Goal: Information Seeking & Learning: Find specific fact

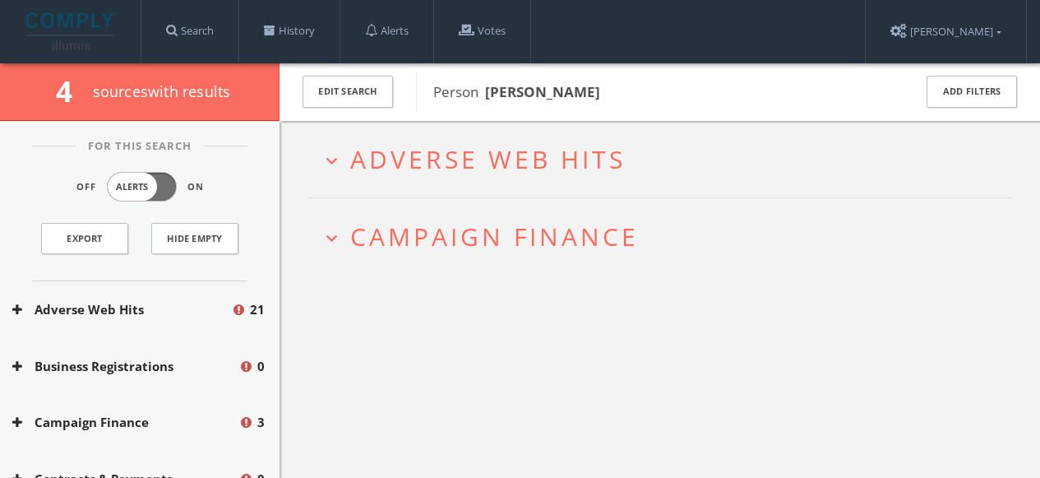
click at [457, 239] on span "Campaign Finance" at bounding box center [494, 237] width 289 height 34
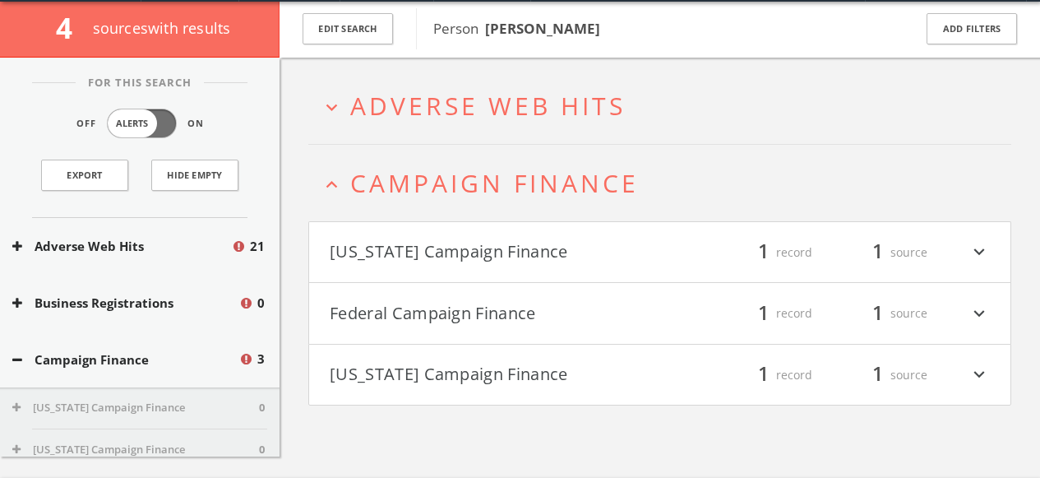
scroll to position [95, 0]
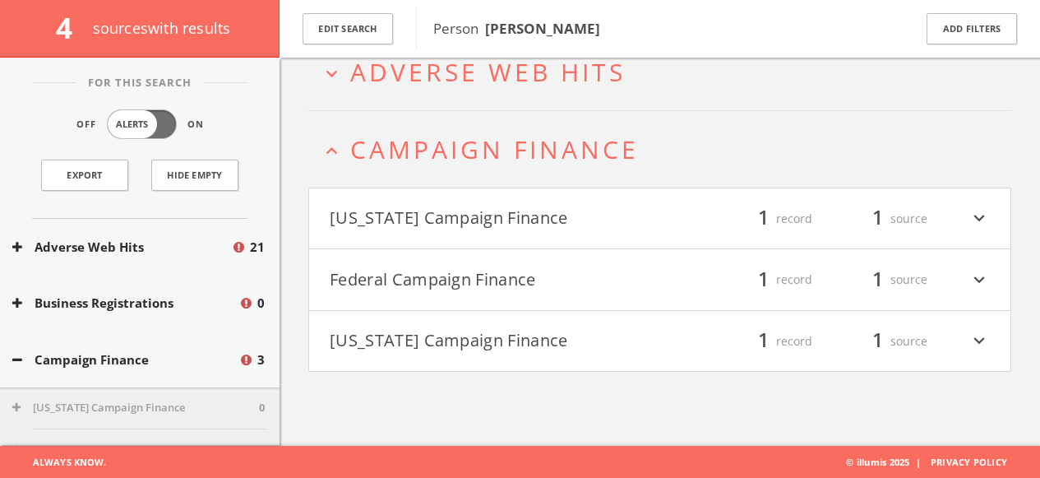
click at [454, 274] on button "Federal Campaign Finance" at bounding box center [495, 280] width 331 height 28
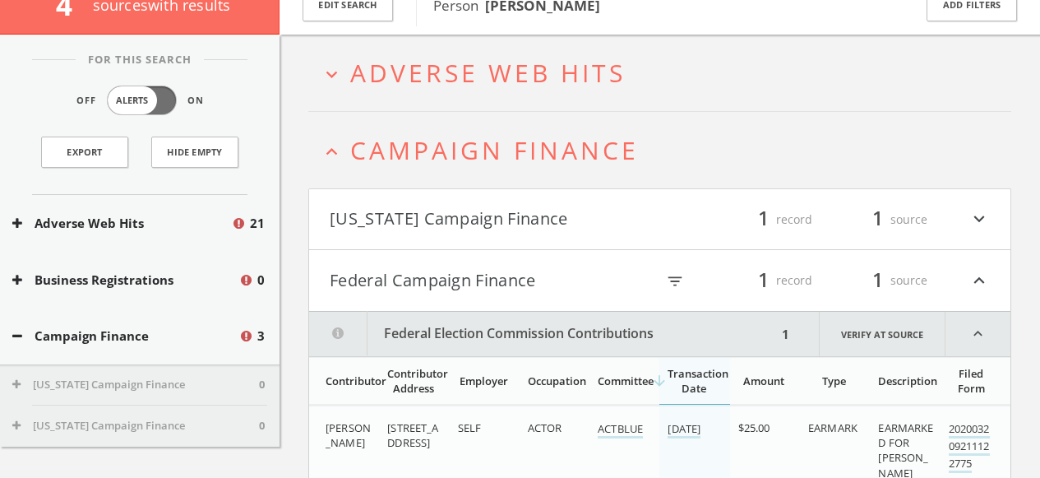
scroll to position [54, 0]
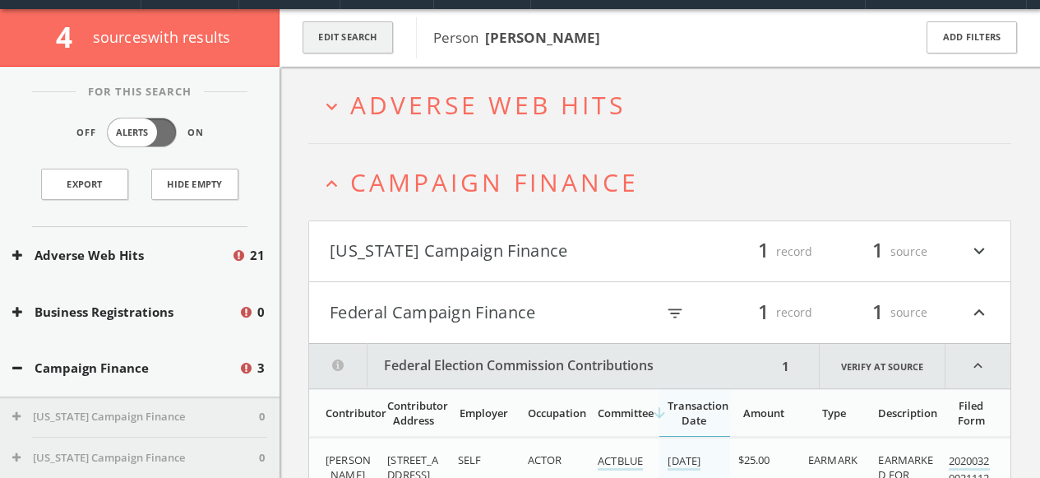
click at [354, 42] on button "Edit Search" at bounding box center [348, 37] width 90 height 32
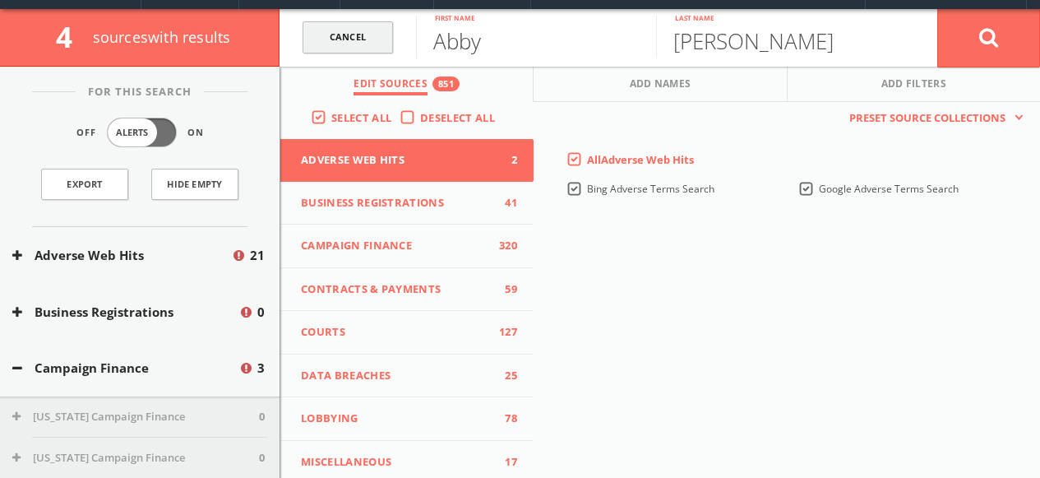
drag, startPoint x: 521, startPoint y: 46, endPoint x: 373, endPoint y: 41, distance: 147.3
click at [378, 40] on form "Cancel [PERSON_NAME] First name [PERSON_NAME] Last name Cancel" at bounding box center [660, 38] width 761 height 58
type input "[PERSON_NAME]"
click at [938, 8] on button at bounding box center [989, 37] width 103 height 59
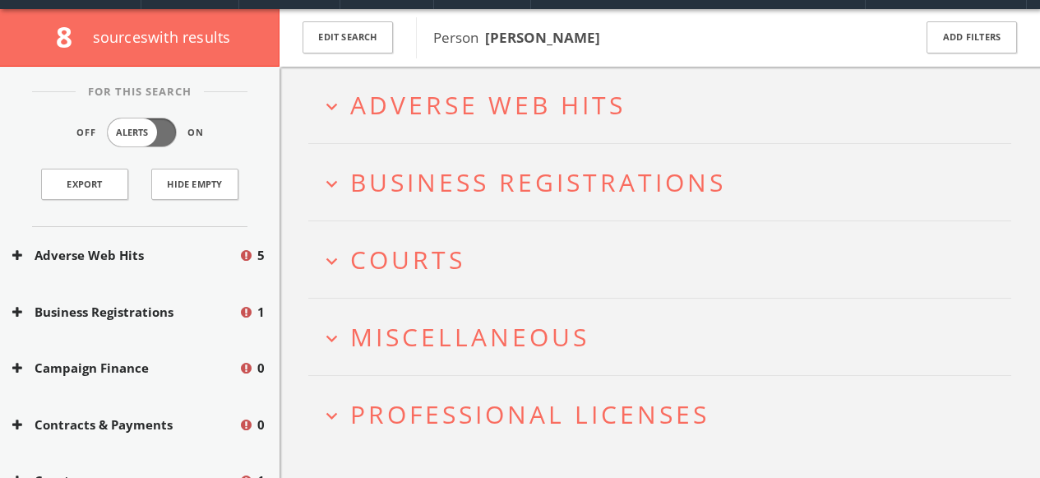
click at [381, 260] on span "Courts" at bounding box center [407, 260] width 115 height 34
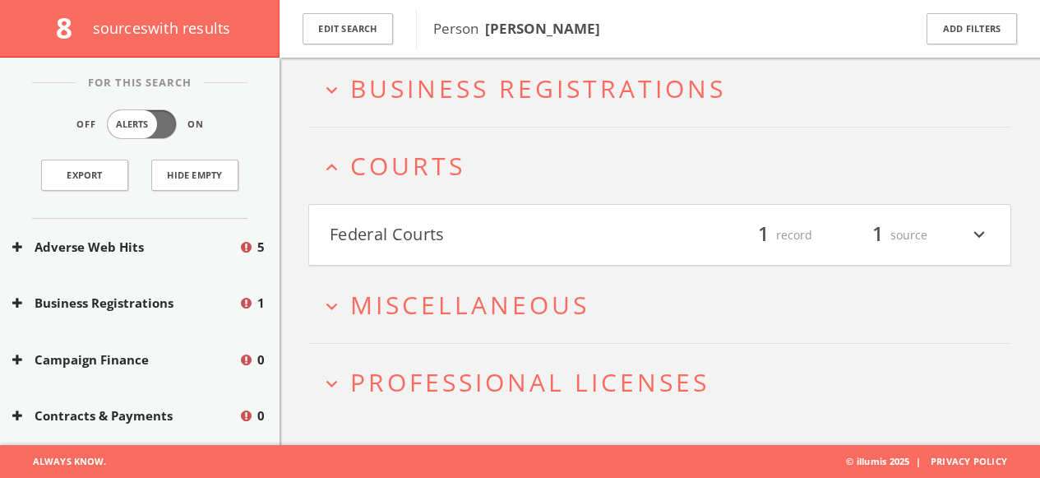
click at [396, 233] on button "Federal Courts" at bounding box center [495, 235] width 331 height 28
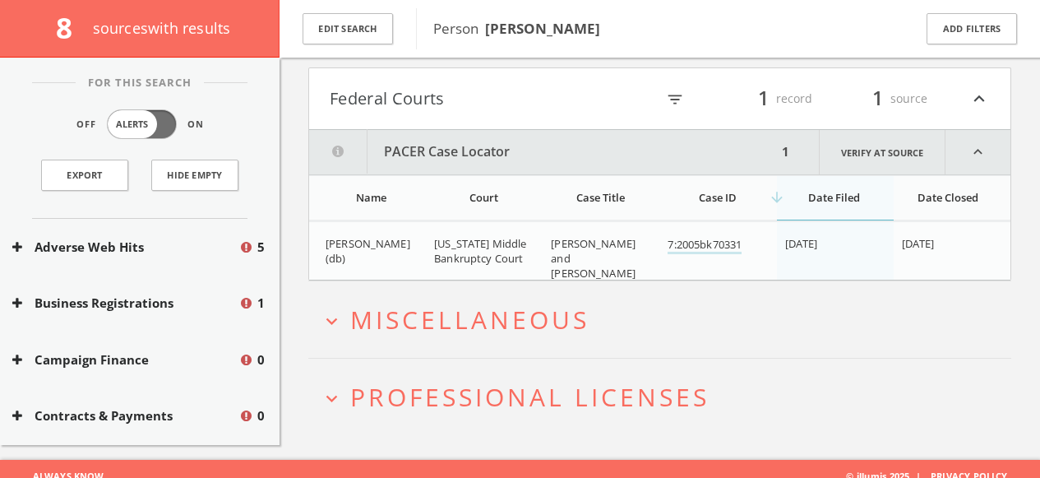
scroll to position [308, 0]
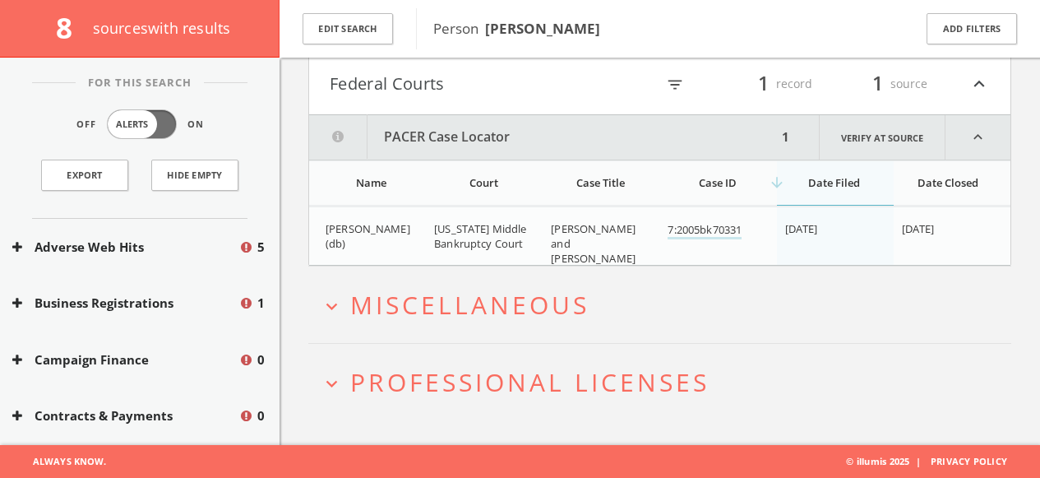
click at [408, 306] on span "Miscellaneous" at bounding box center [469, 305] width 239 height 34
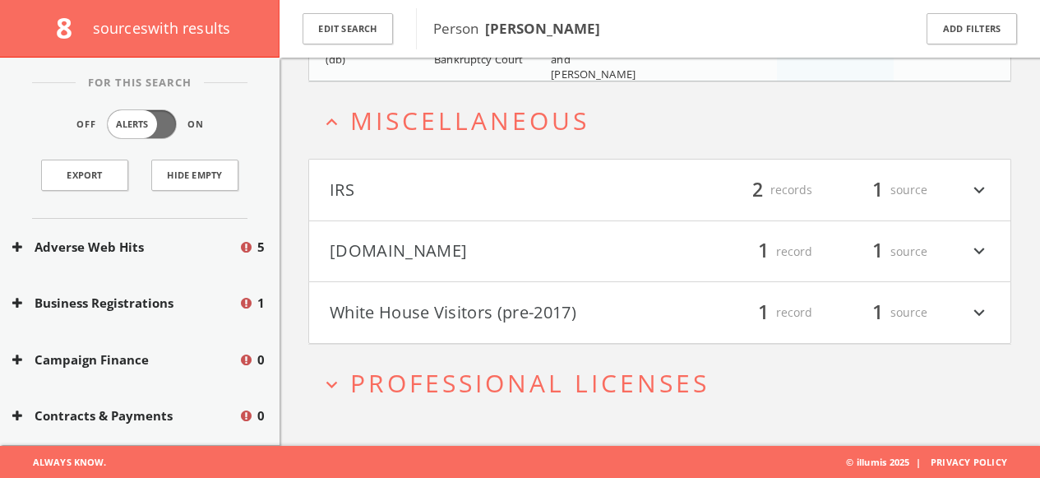
click at [379, 267] on h4 "[DOMAIN_NAME] filter_list 1 record 1 source expand_more" at bounding box center [659, 251] width 701 height 61
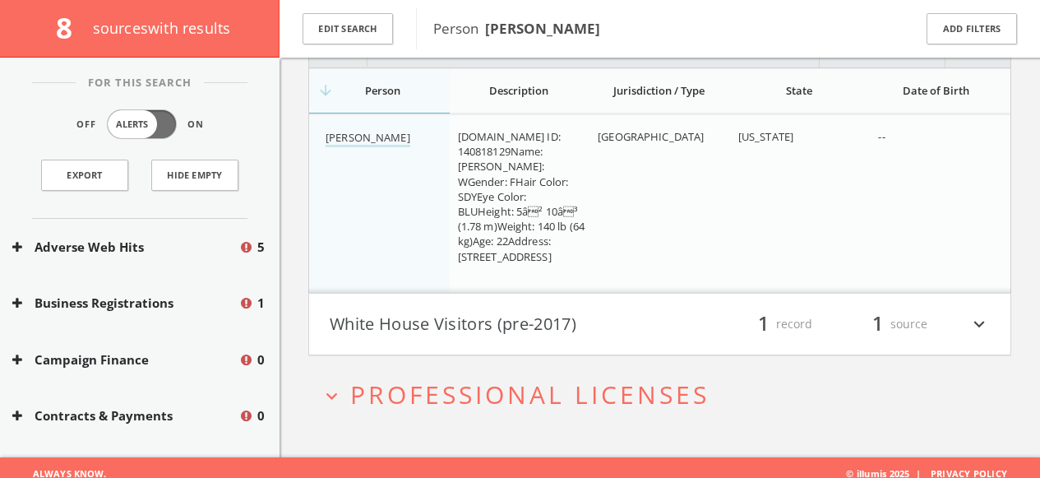
scroll to position [763, 0]
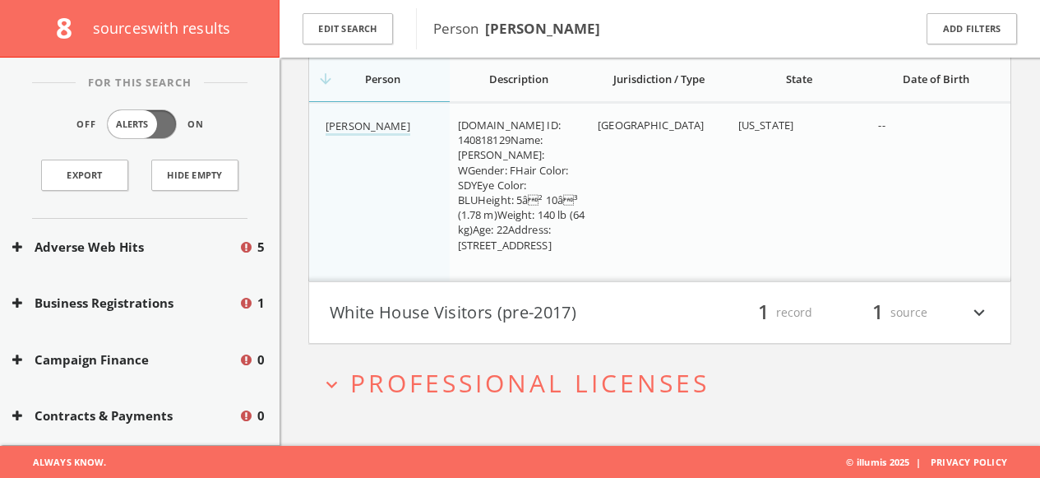
click at [335, 386] on icon "expand_more" at bounding box center [332, 384] width 22 height 22
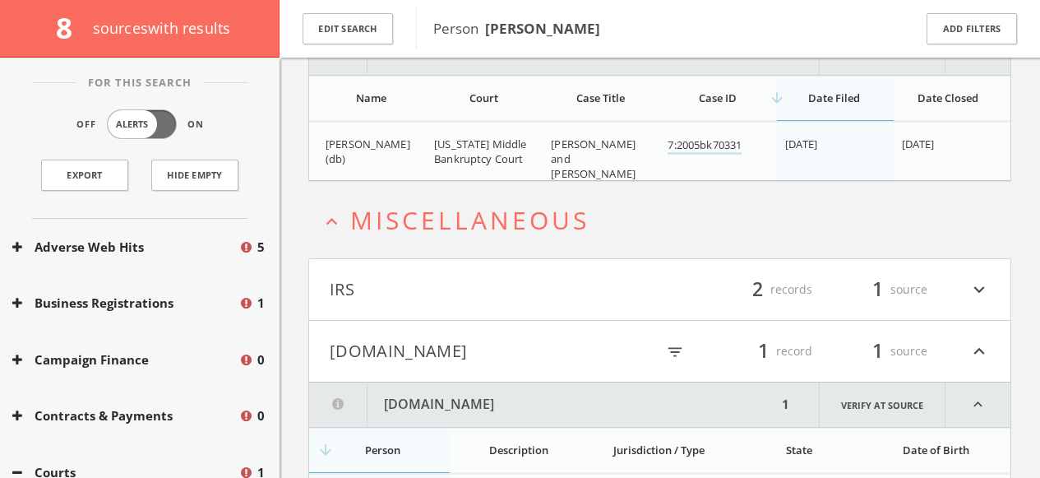
click at [353, 292] on button "IRS" at bounding box center [495, 289] width 331 height 28
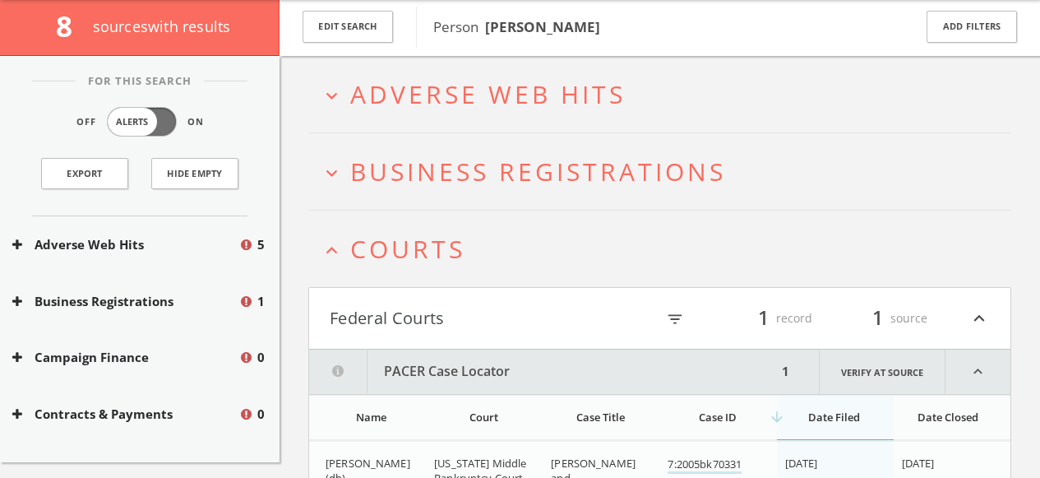
scroll to position [49, 0]
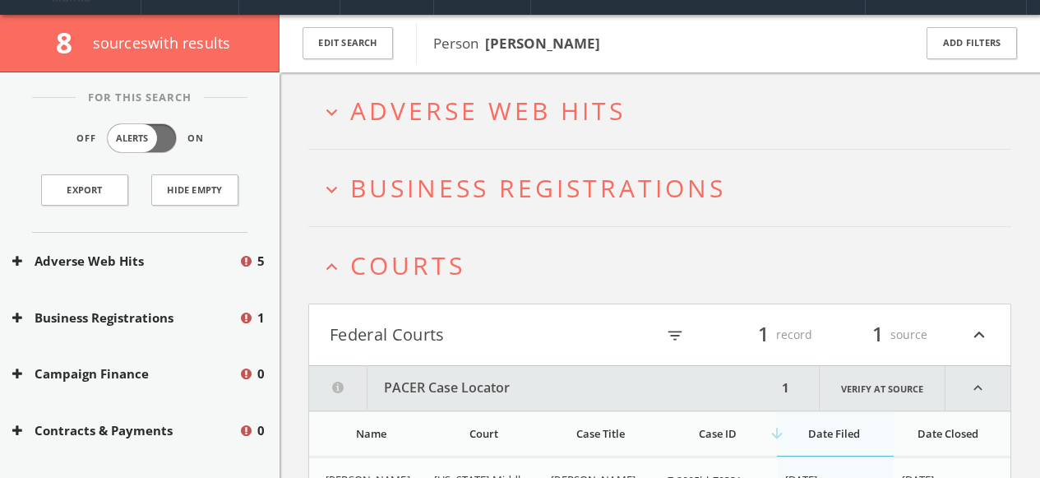
click at [336, 265] on icon "expand_less" at bounding box center [332, 267] width 22 height 22
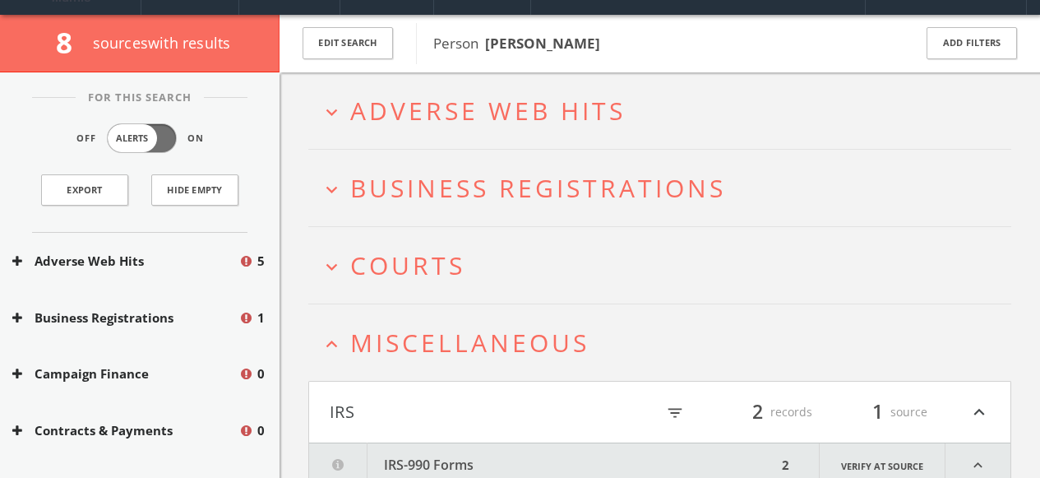
click at [335, 342] on icon "expand_less" at bounding box center [332, 344] width 22 height 22
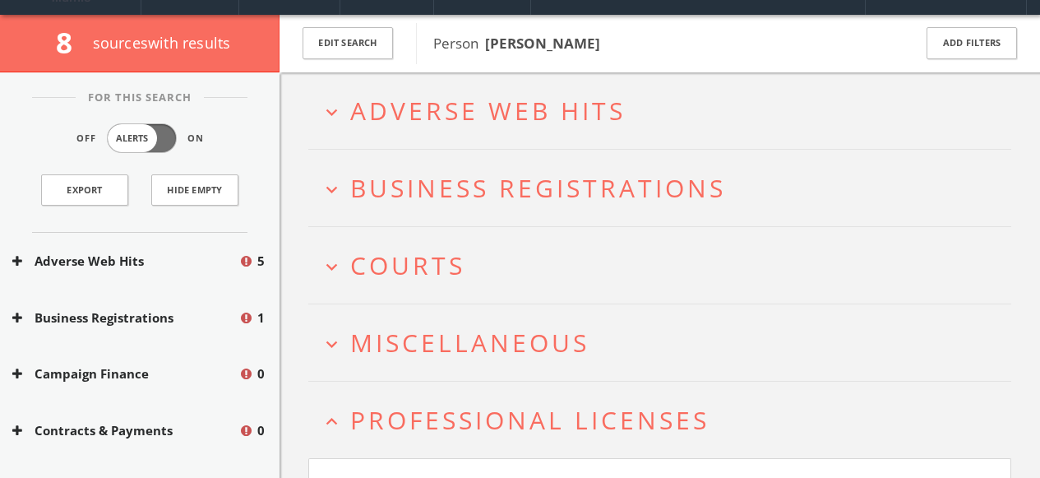
click at [336, 417] on icon "expand_less" at bounding box center [332, 421] width 22 height 22
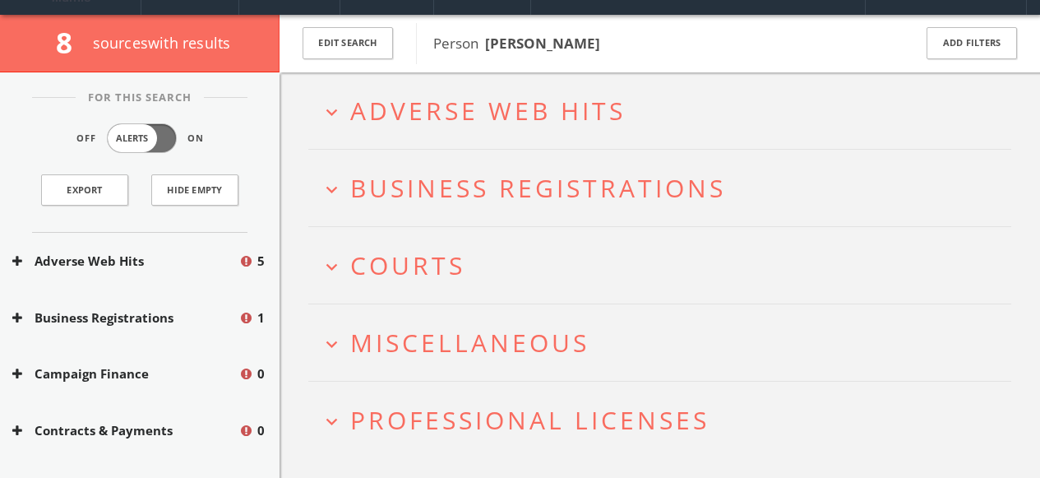
click at [346, 187] on button "expand_more Business Registrations" at bounding box center [666, 187] width 691 height 27
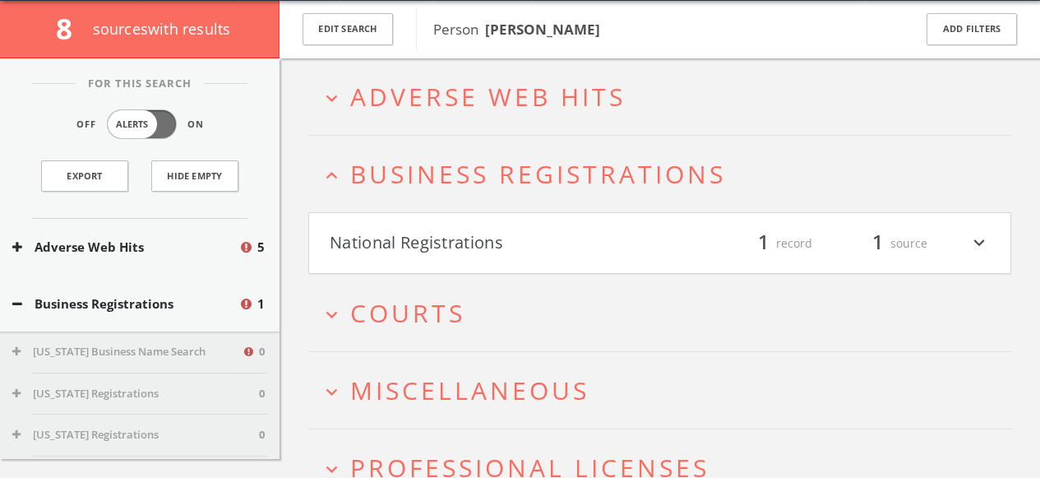
scroll to position [13, 0]
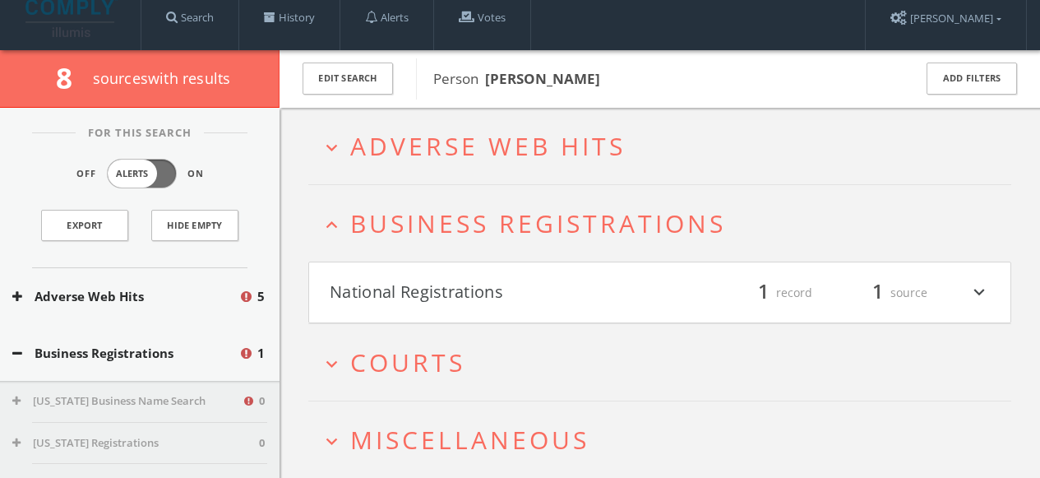
click at [336, 221] on icon "expand_less" at bounding box center [332, 225] width 22 height 22
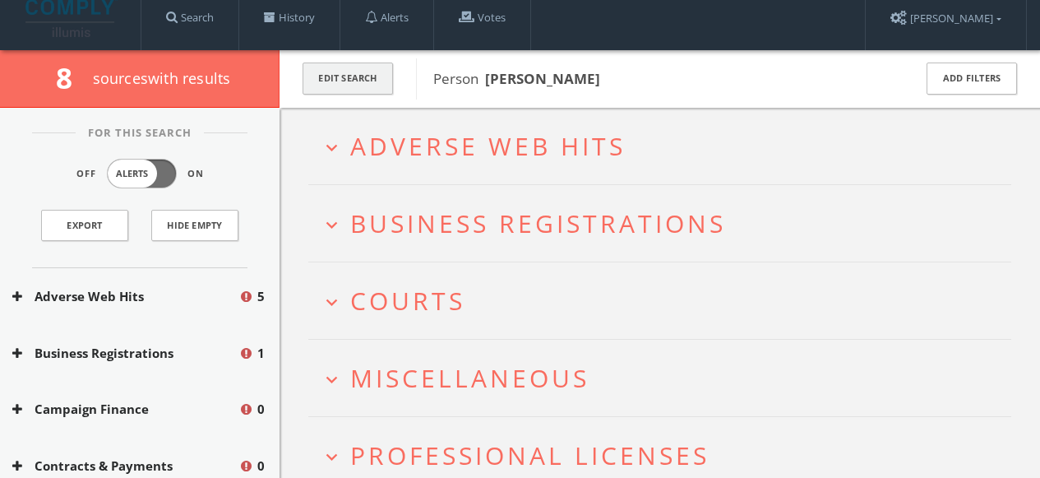
click at [348, 70] on button "Edit Search" at bounding box center [348, 79] width 90 height 32
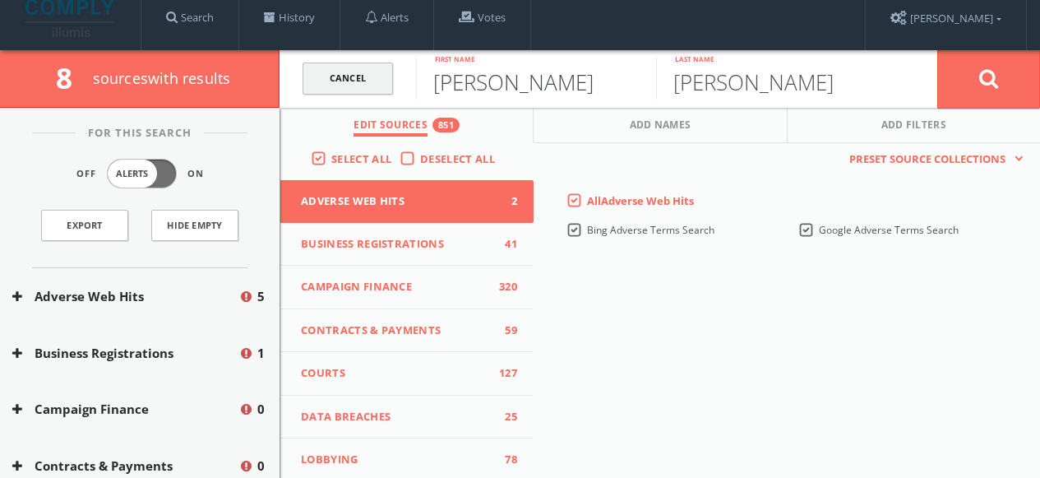
drag, startPoint x: 492, startPoint y: 74, endPoint x: 378, endPoint y: 76, distance: 113.5
click at [382, 76] on form "Cancel [PERSON_NAME] First name [PERSON_NAME] Last name Cancel" at bounding box center [660, 79] width 761 height 58
paste input "[PERSON_NAME]"
type input "[PERSON_NAME]"
drag, startPoint x: 778, startPoint y: 79, endPoint x: 637, endPoint y: 83, distance: 140.7
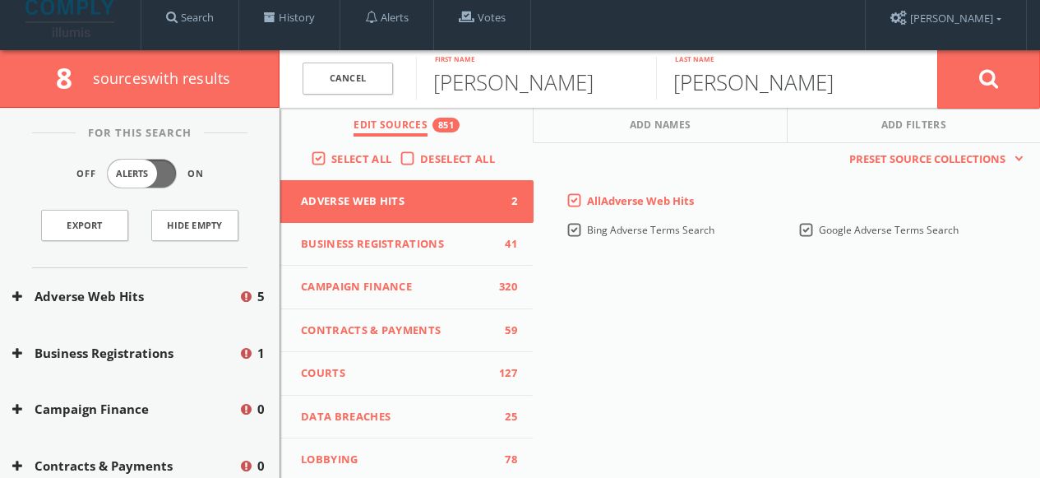
click at [644, 82] on form "Cance[PERSON_NAME] First nam[PERSON_NAME] Last name Cancel" at bounding box center [660, 79] width 761 height 58
paste input "[PERSON_NAME]"
drag, startPoint x: 725, startPoint y: 83, endPoint x: 462, endPoint y: 90, distance: 262.4
click at [484, 90] on form "Cancel [PERSON_NAME] First name [PERSON_NAME] Last name Cancel" at bounding box center [660, 79] width 761 height 58
type input "[PERSON_NAME]"
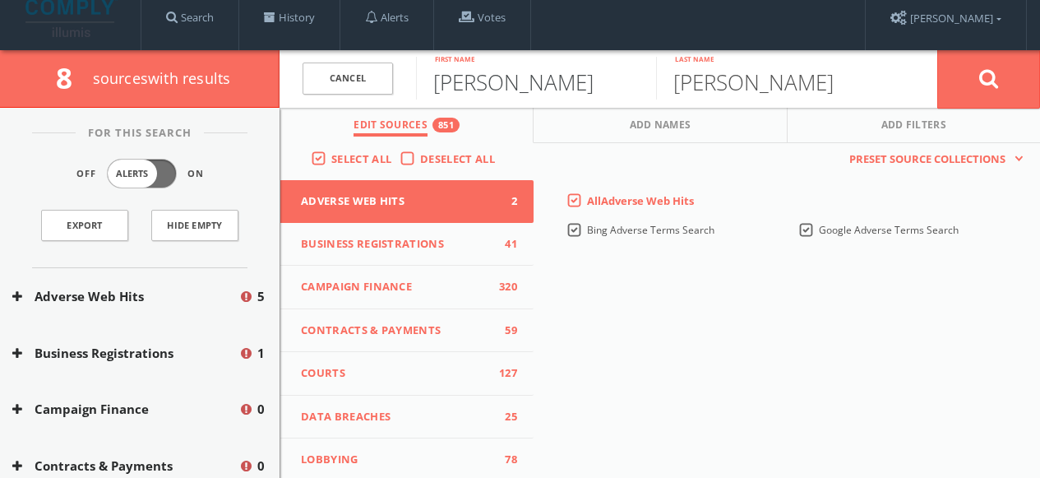
drag, startPoint x: 489, startPoint y: 76, endPoint x: 586, endPoint y: 77, distance: 97.1
click at [586, 77] on input "[PERSON_NAME]" at bounding box center [536, 78] width 240 height 43
type input "[PERSON_NAME]"
click at [965, 83] on button at bounding box center [989, 78] width 103 height 59
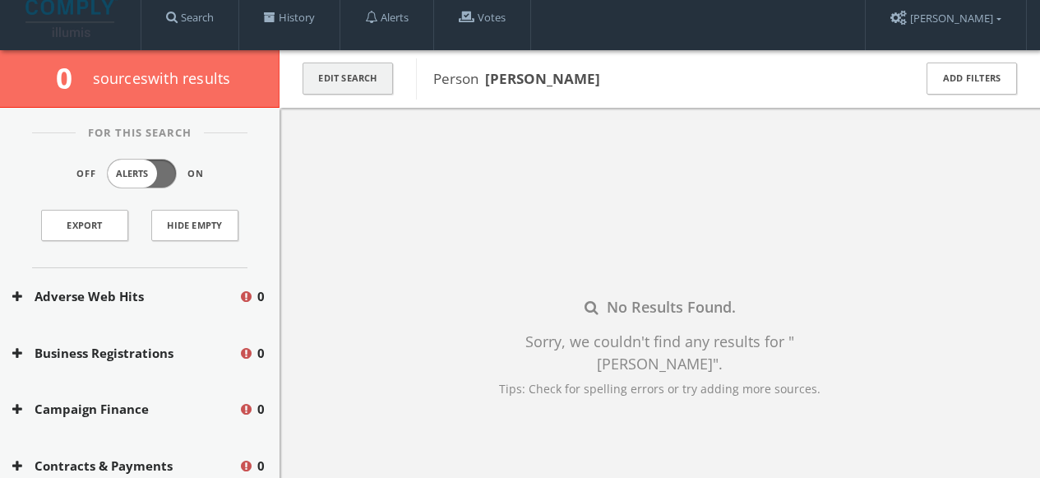
click at [379, 82] on button "Edit Search" at bounding box center [348, 79] width 90 height 32
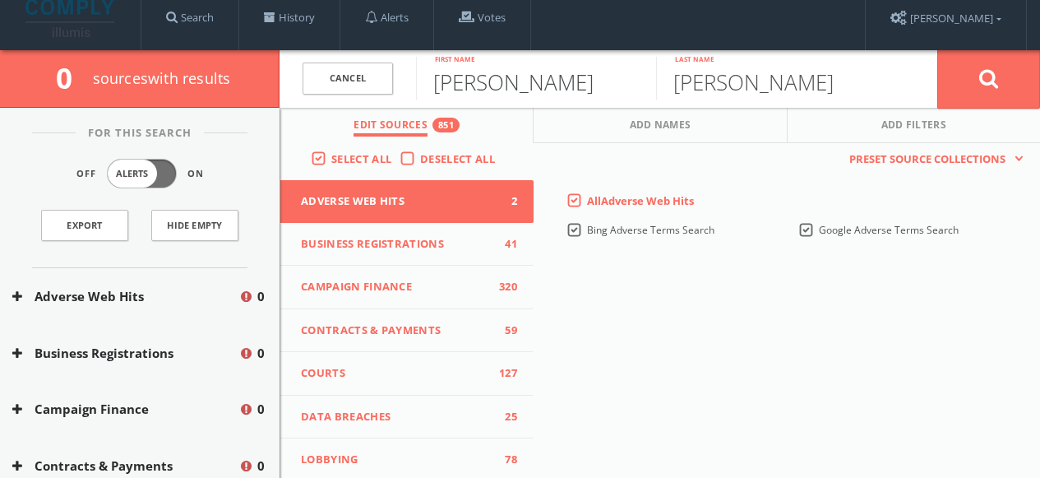
click at [480, 89] on input "[PERSON_NAME]" at bounding box center [536, 78] width 240 height 43
type input "[PERSON_NAME]"
click at [964, 96] on button at bounding box center [989, 78] width 103 height 59
